Goal: Go to known website: Access a specific website the user already knows

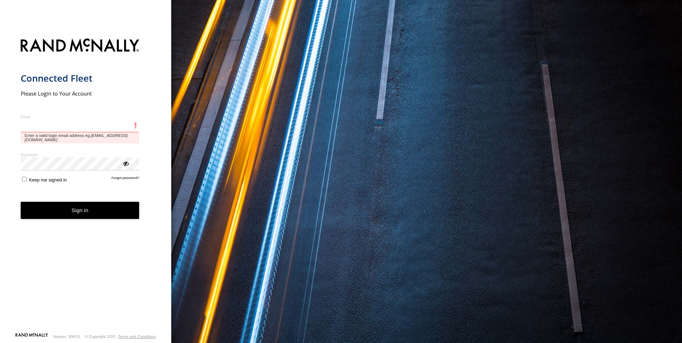
type input "**********"
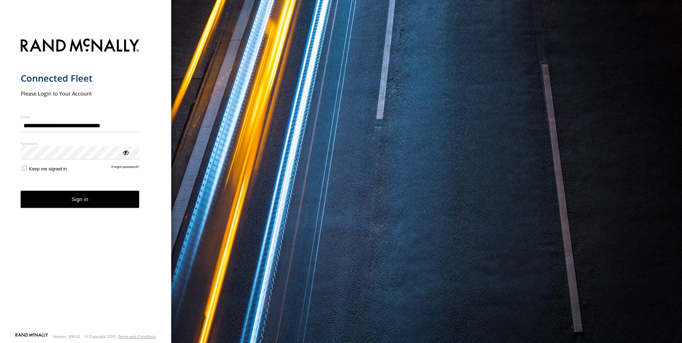
click at [83, 202] on button "Sign in" at bounding box center [80, 199] width 119 height 17
